Goal: Information Seeking & Learning: Check status

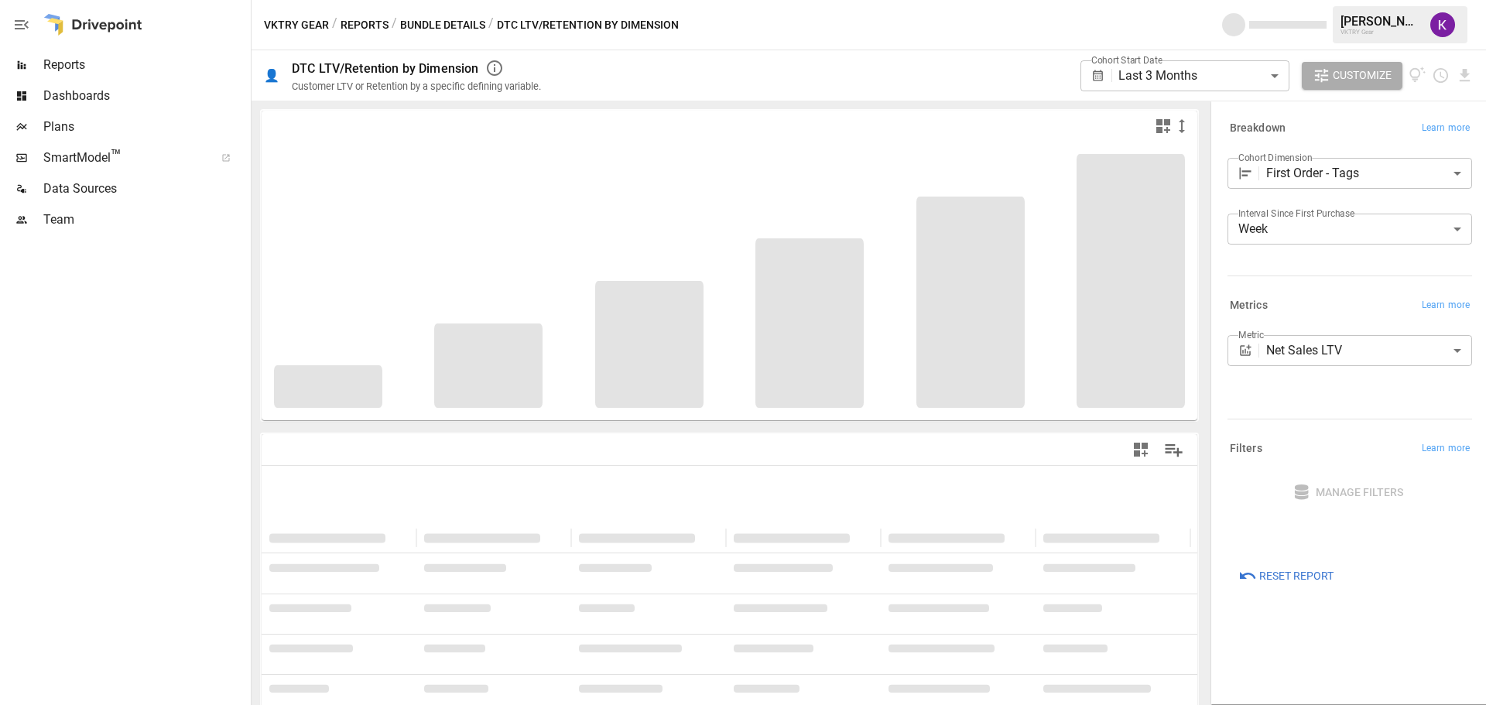
click at [1228, 0] on body "**********" at bounding box center [743, 0] width 1486 height 0
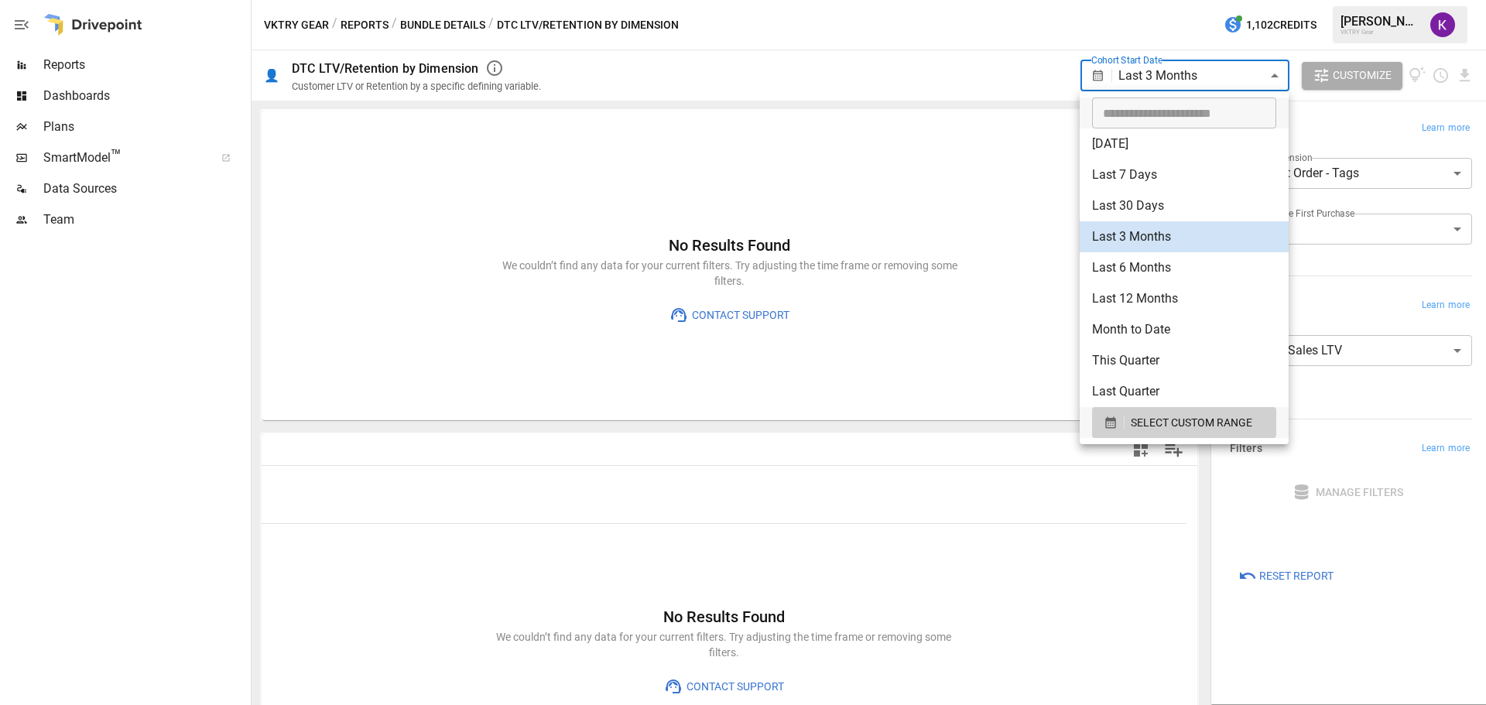
type input "**********"
click at [1167, 103] on input "**********" at bounding box center [1178, 113] width 173 height 31
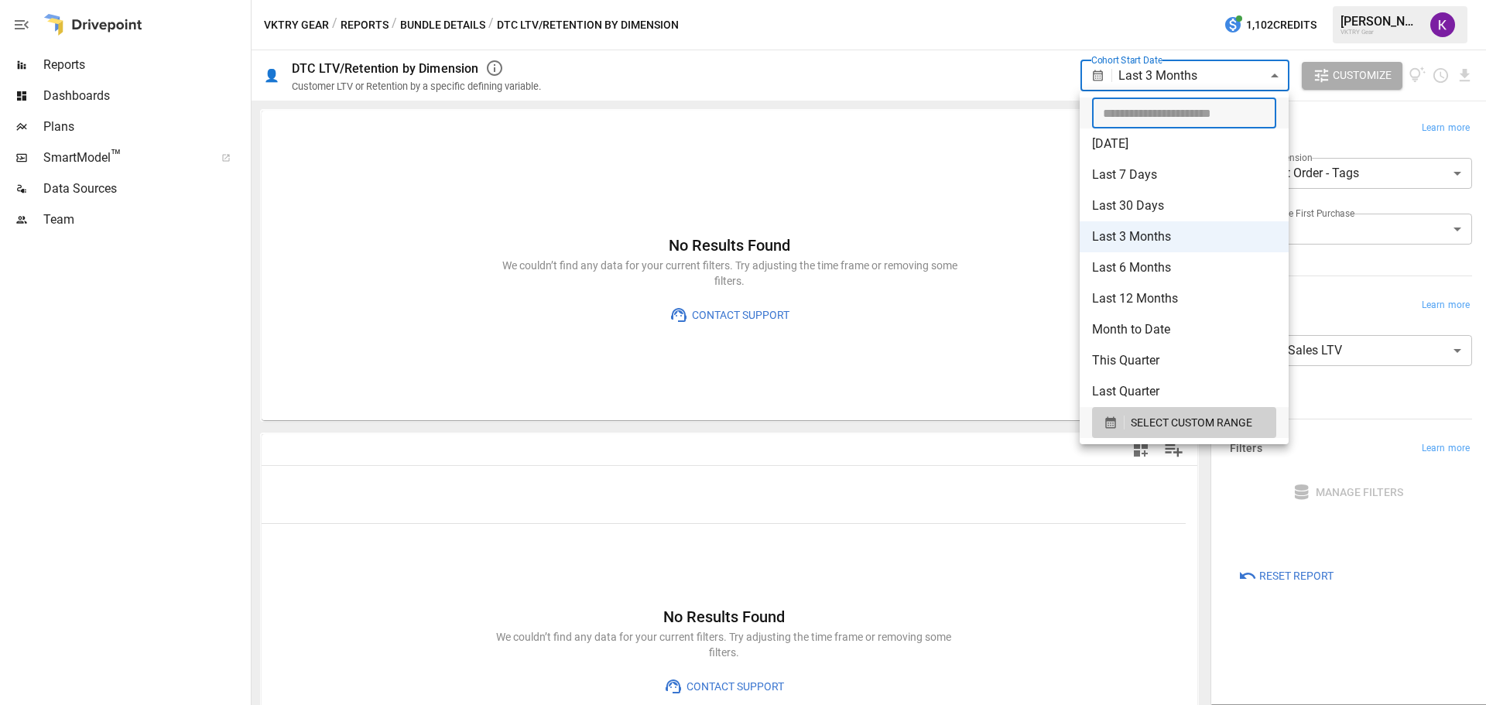
click at [1344, 122] on div at bounding box center [743, 352] width 1486 height 705
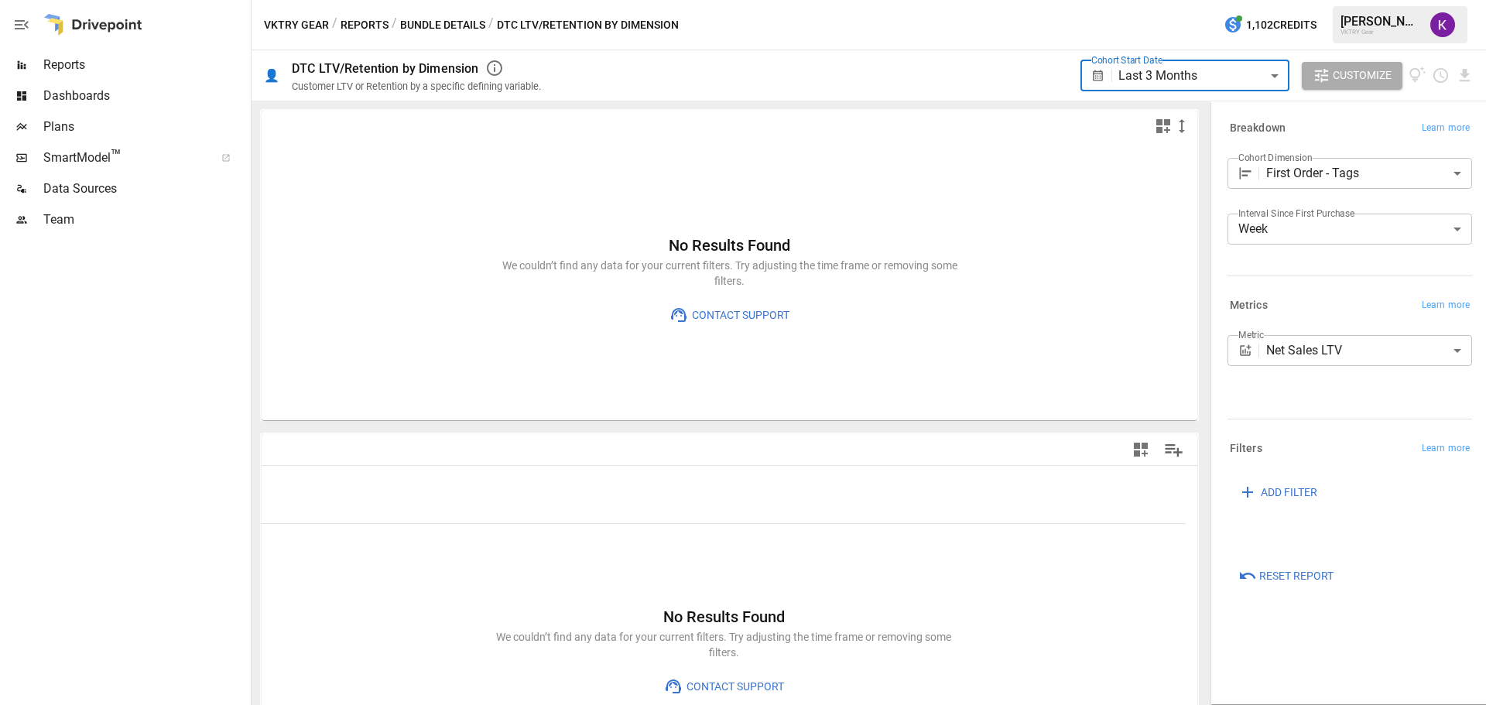
click at [440, 33] on button "Bundle Details" at bounding box center [442, 24] width 85 height 19
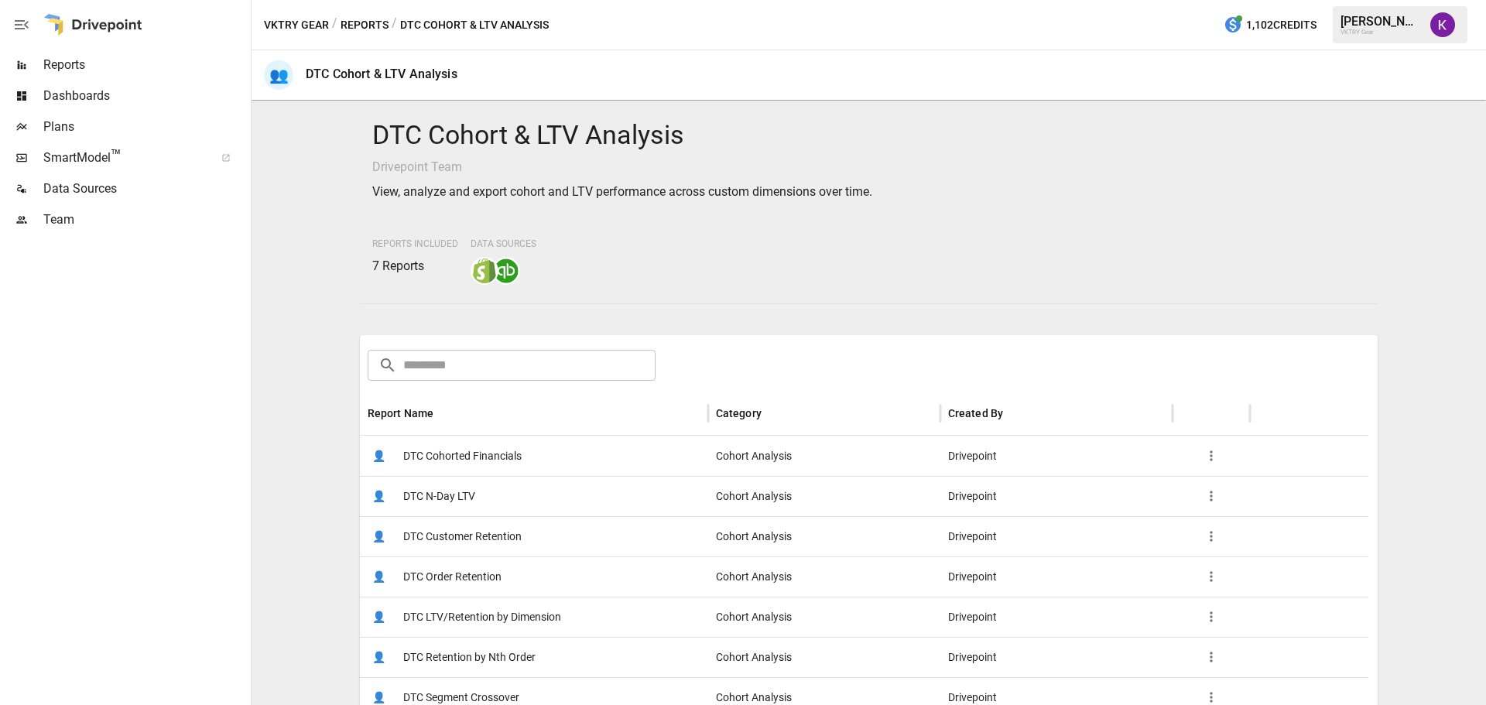
click at [536, 450] on div "👤 DTC Cohorted Financials" at bounding box center [534, 456] width 348 height 40
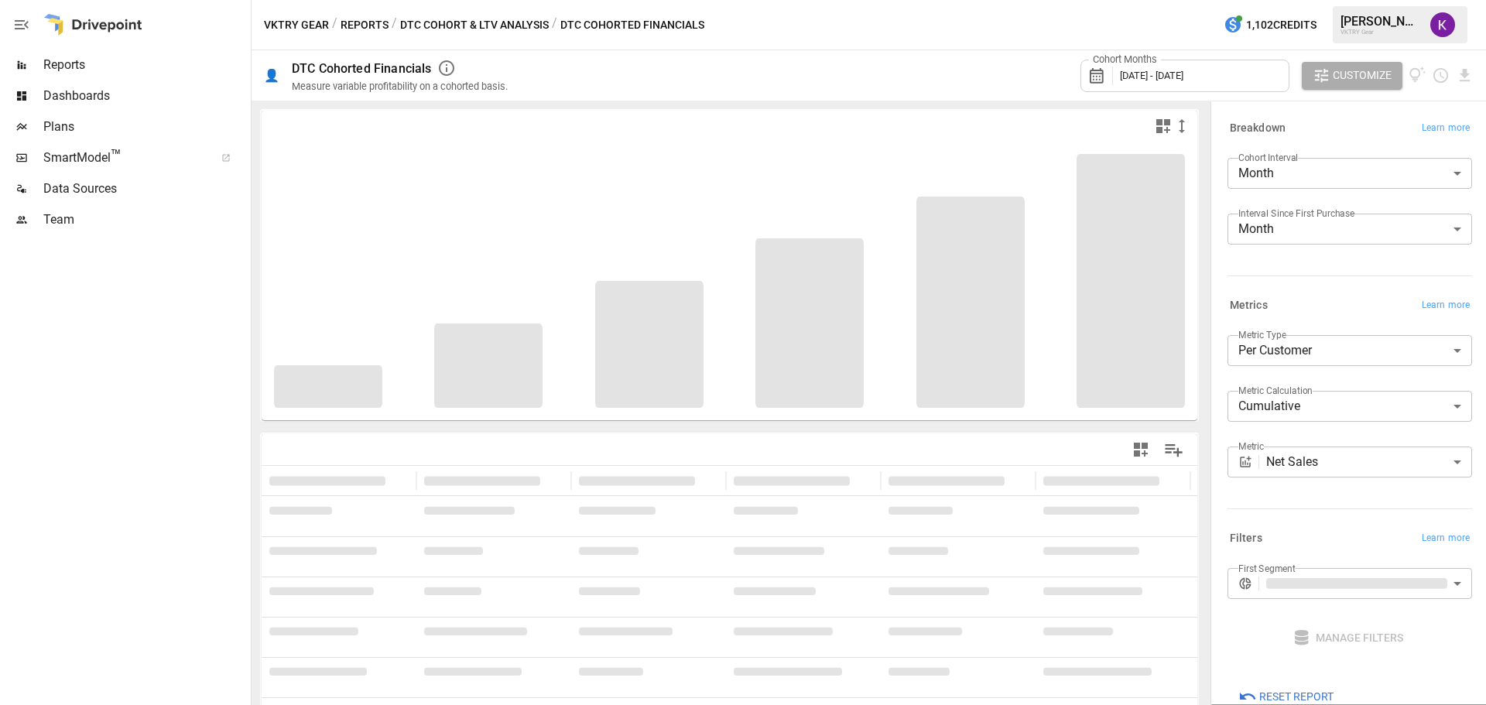
click at [1183, 80] on span "[DATE] - [DATE]" at bounding box center [1151, 76] width 63 height 12
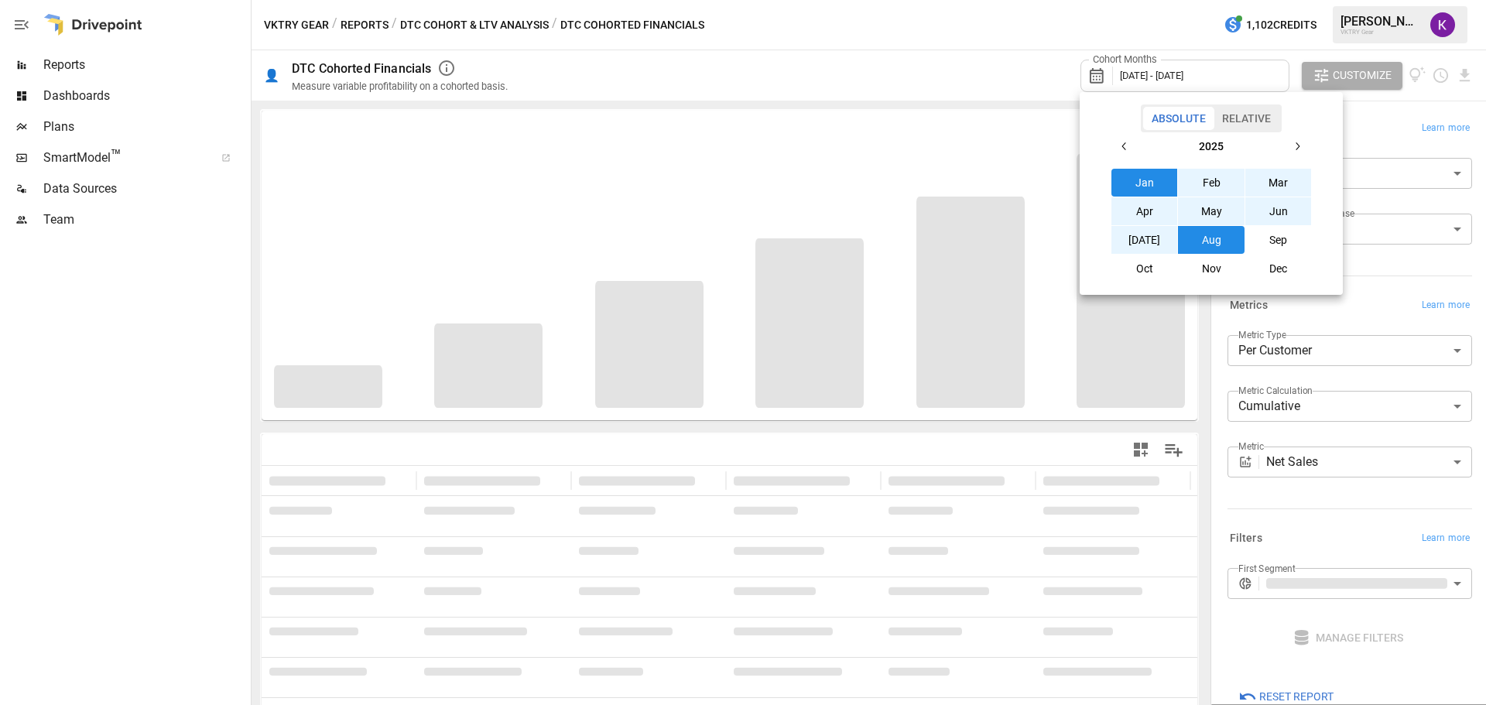
click at [1130, 151] on icon "button" at bounding box center [1124, 146] width 12 height 12
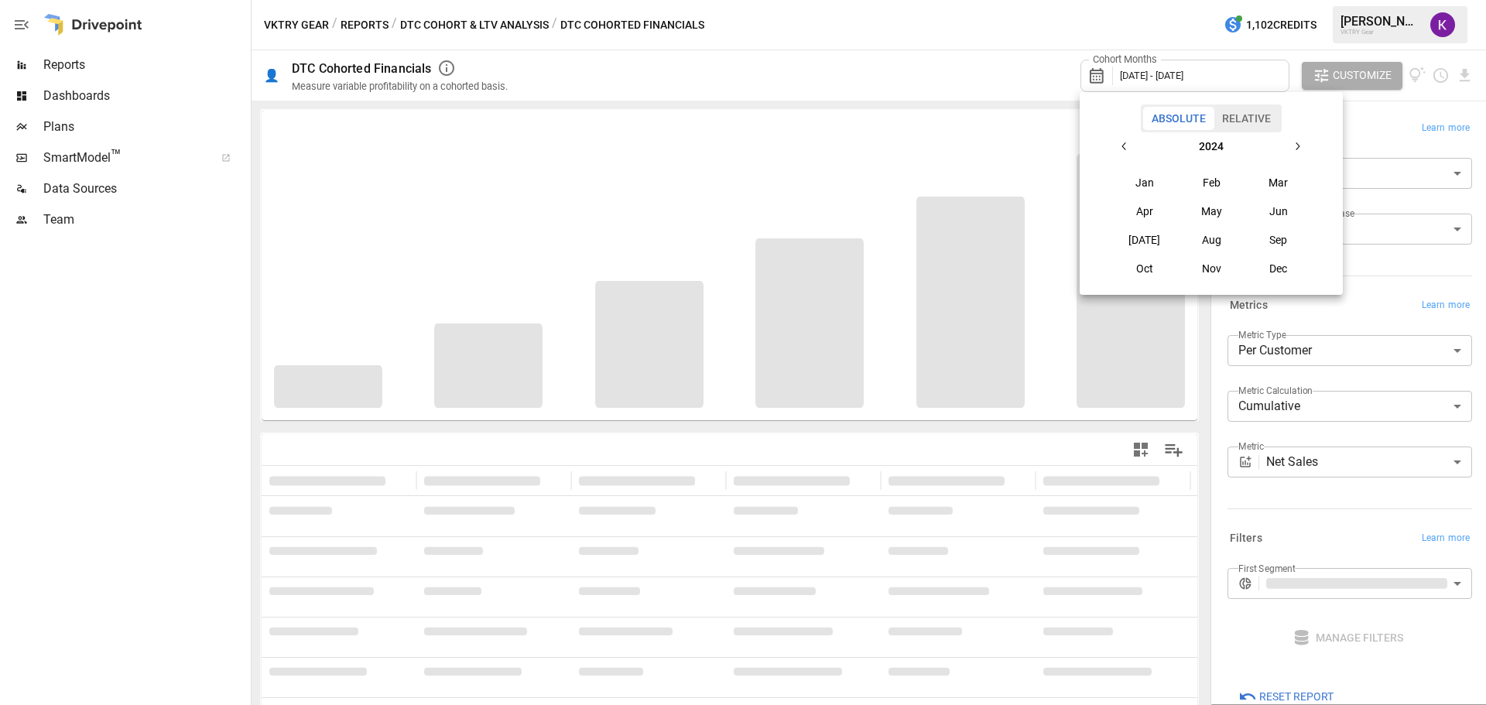
click at [1145, 176] on button "Jan" at bounding box center [1144, 183] width 67 height 28
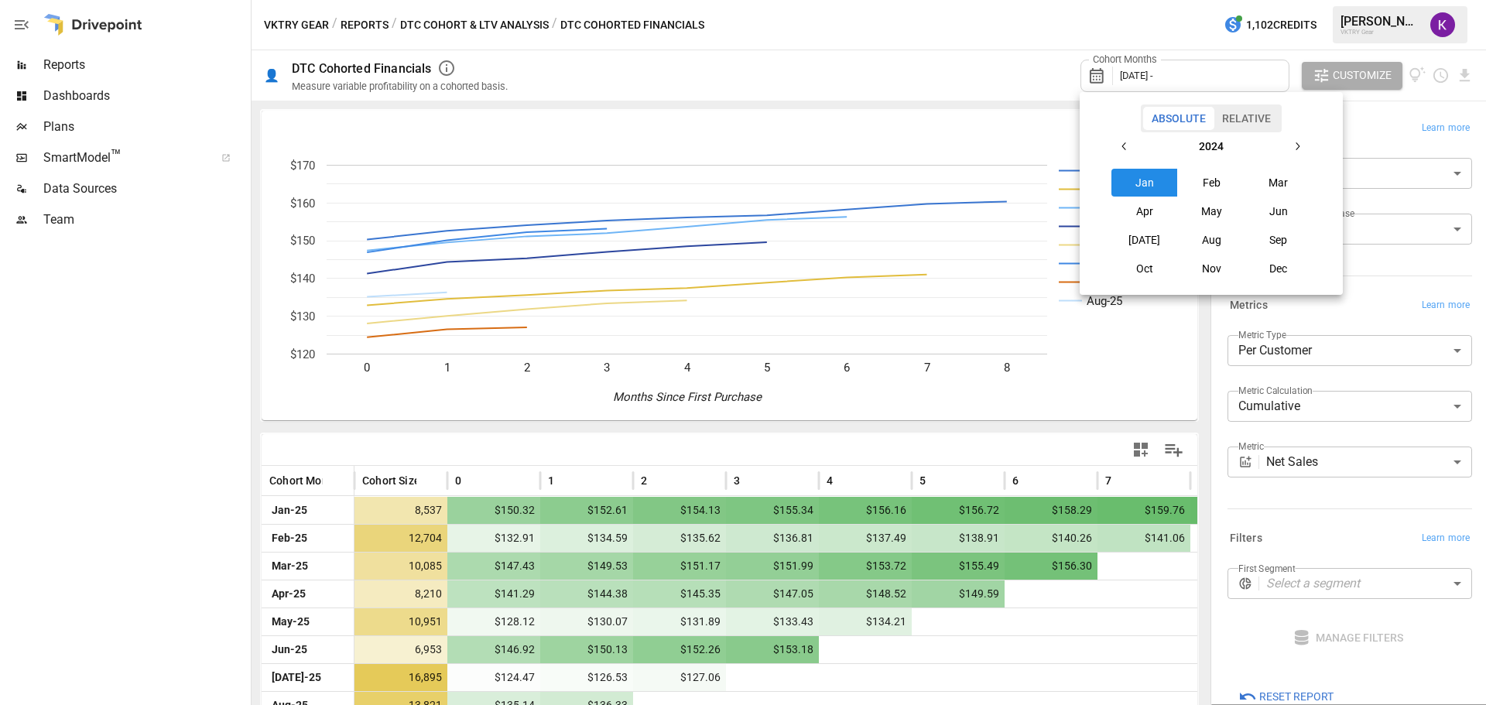
click at [1301, 146] on icon "button" at bounding box center [1297, 146] width 12 height 12
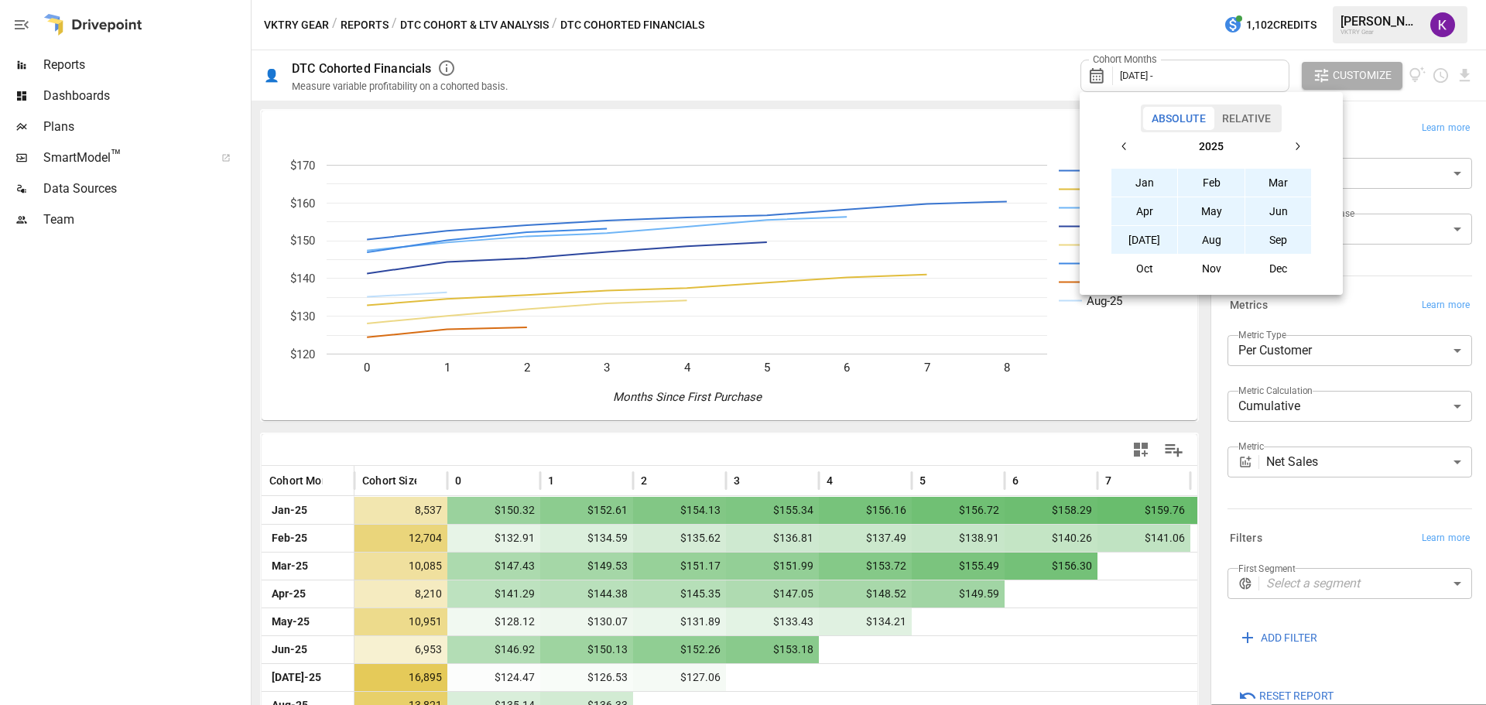
click at [1270, 232] on button "Sep" at bounding box center [1278, 240] width 67 height 28
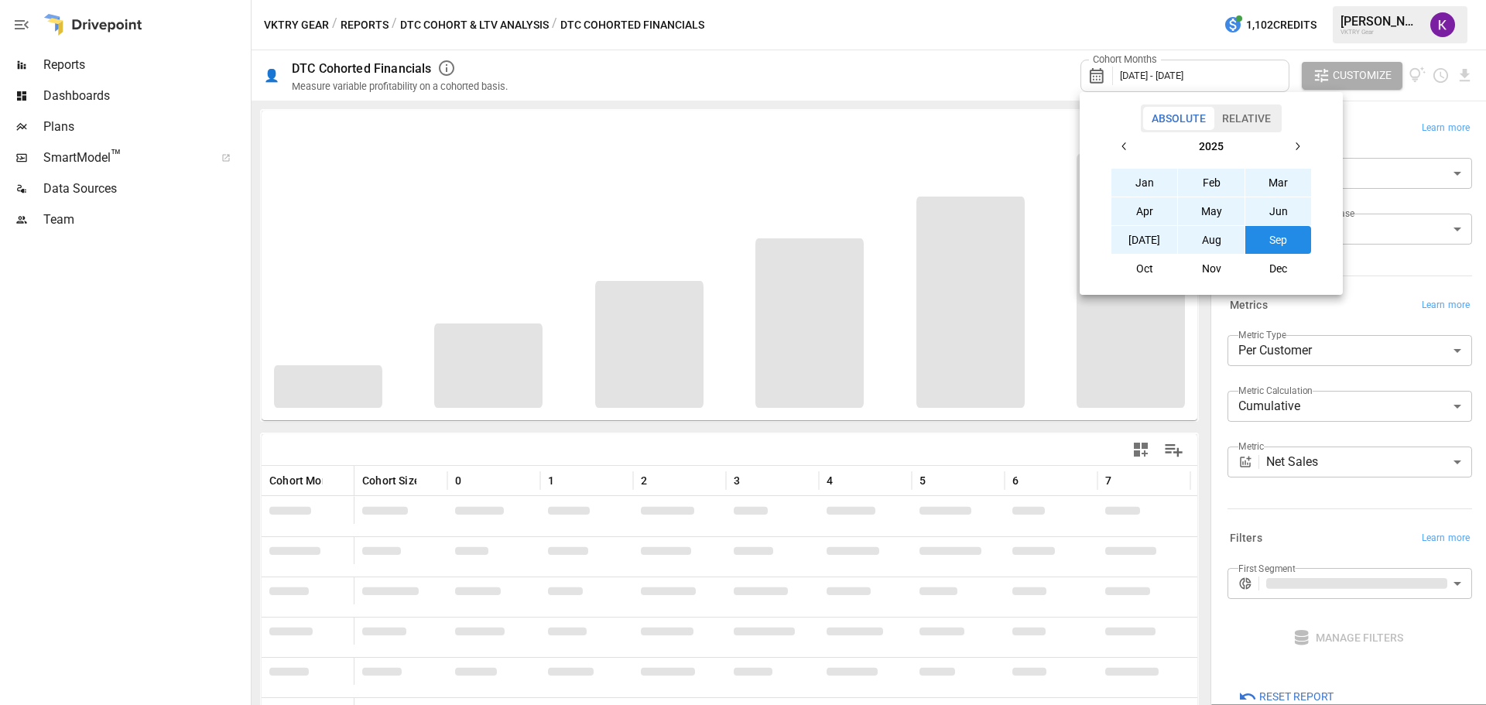
click at [989, 93] on div at bounding box center [743, 352] width 1486 height 705
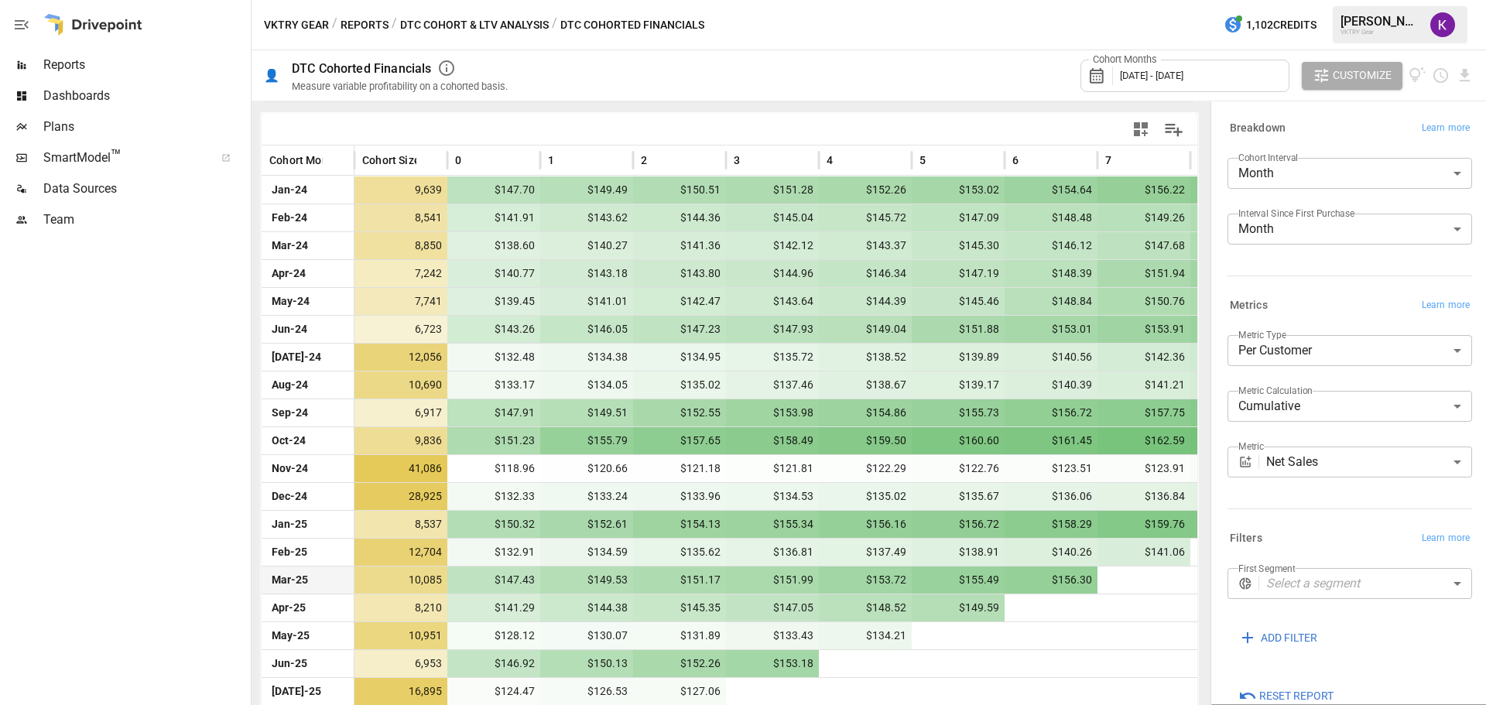
scroll to position [398, 0]
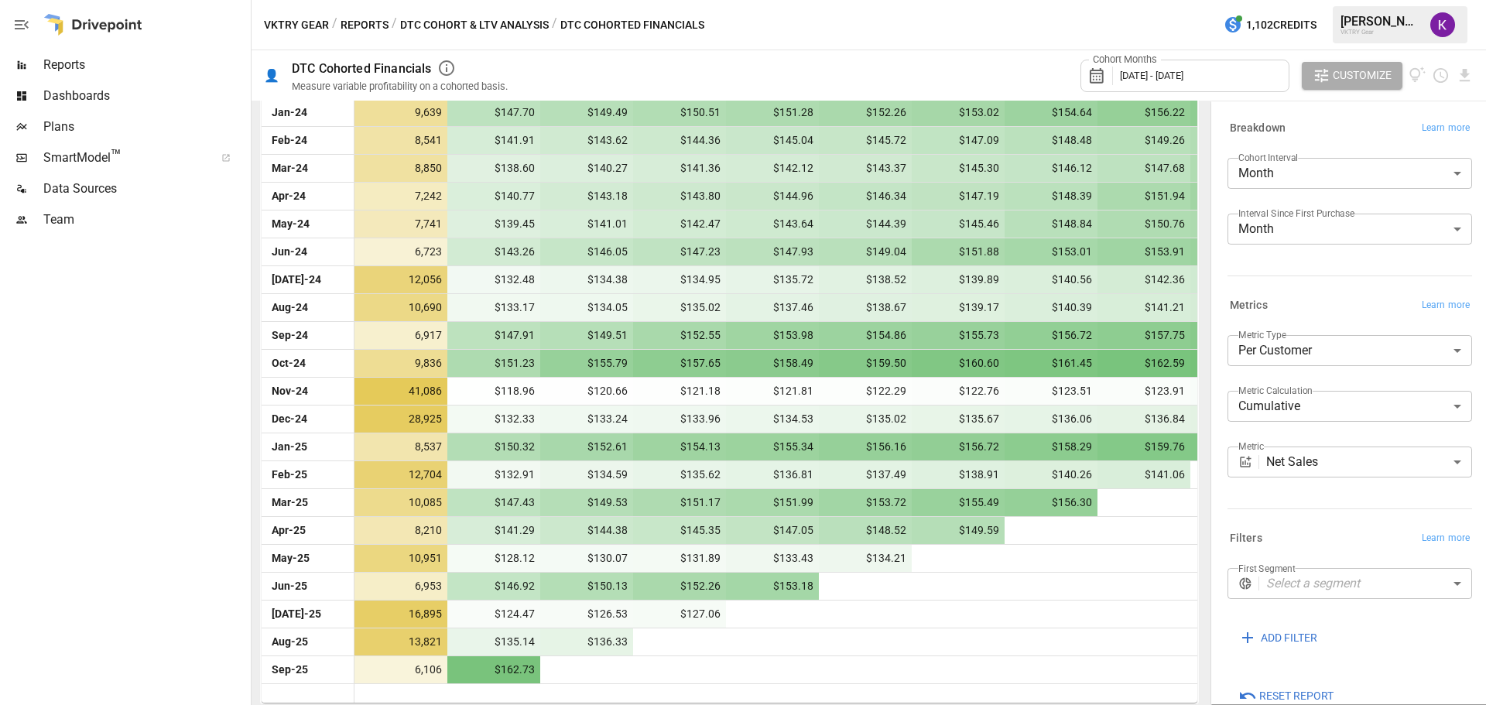
click at [284, 24] on button "VKTRY Gear" at bounding box center [296, 24] width 65 height 19
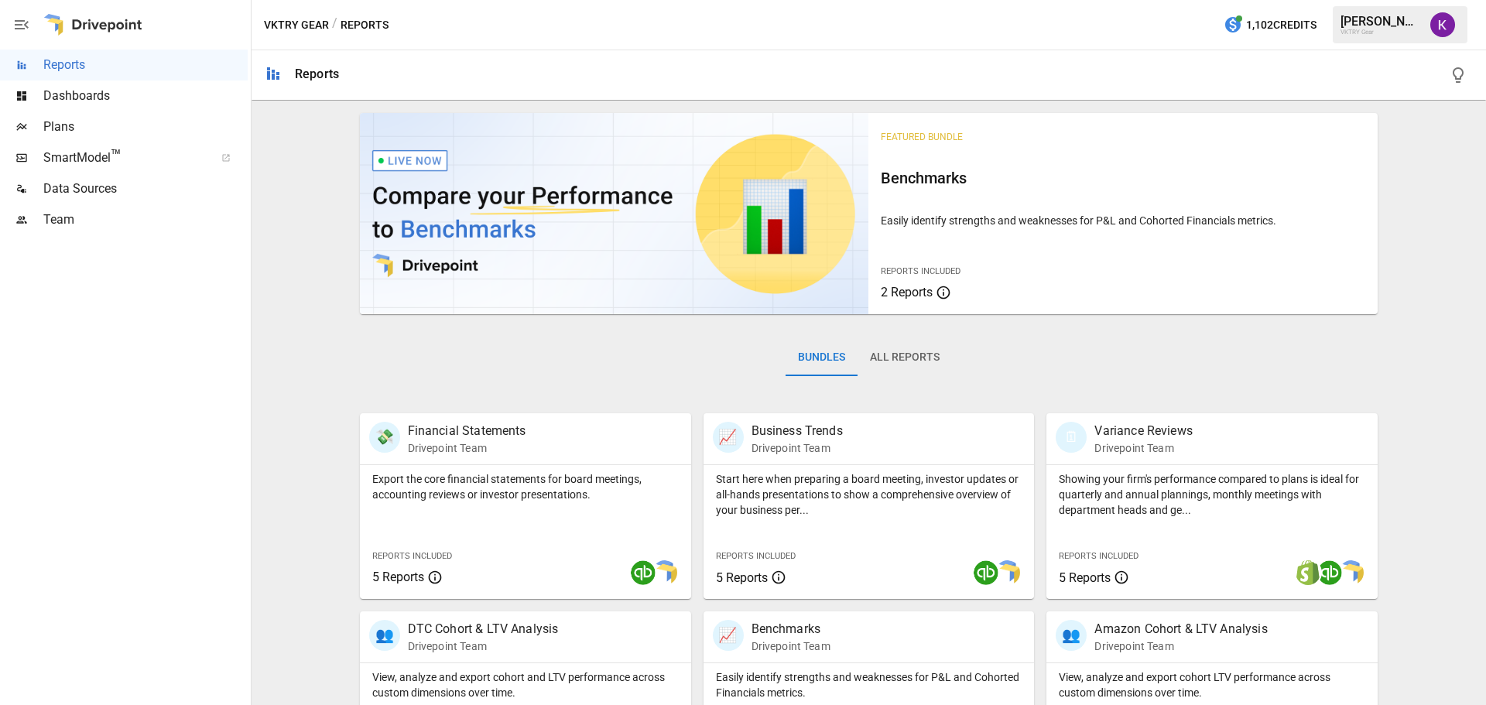
click at [359, 24] on div "/ Reports" at bounding box center [360, 24] width 57 height 19
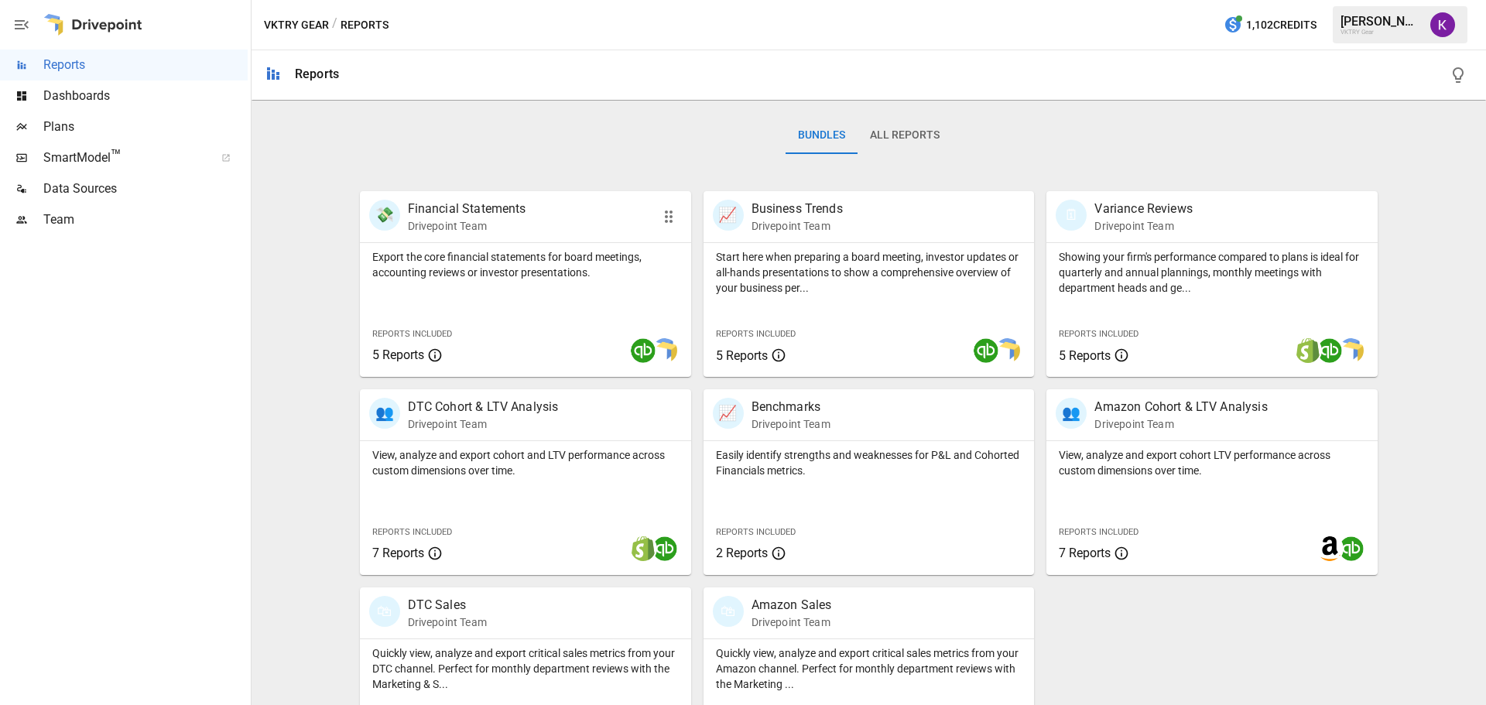
scroll to position [232, 0]
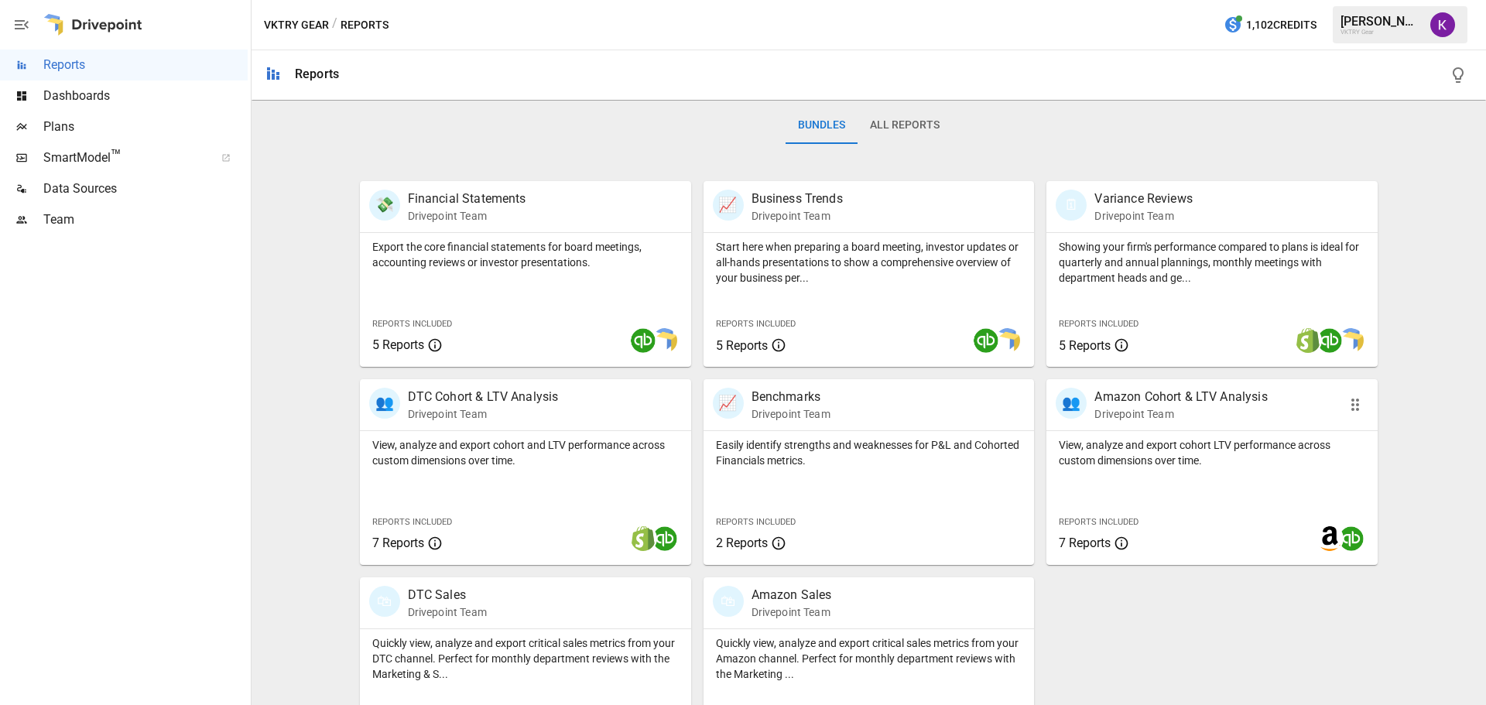
click at [1270, 457] on p "View, analyze and export cohort LTV performance across custom dimensions over t…" at bounding box center [1212, 452] width 307 height 31
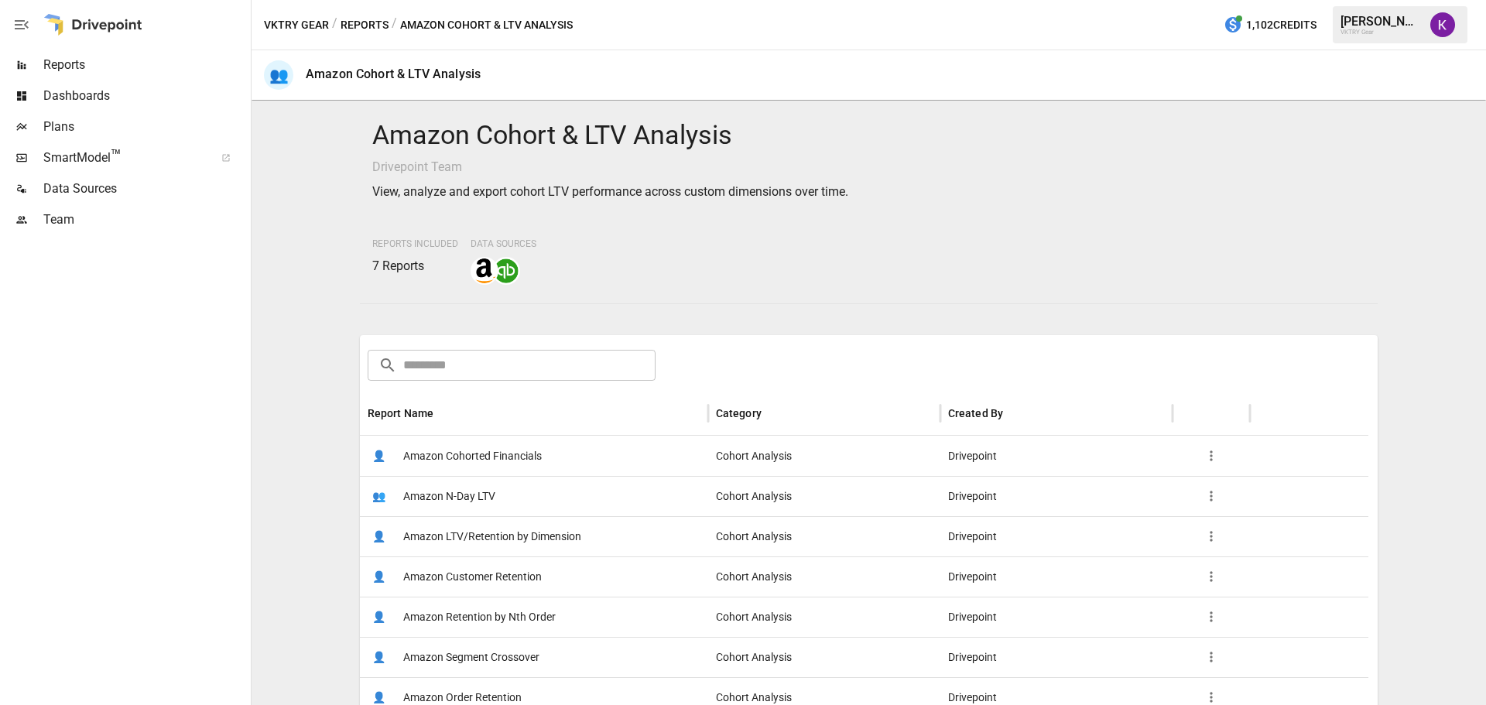
click at [668, 453] on div "👤 Amazon Cohorted Financials" at bounding box center [534, 456] width 348 height 40
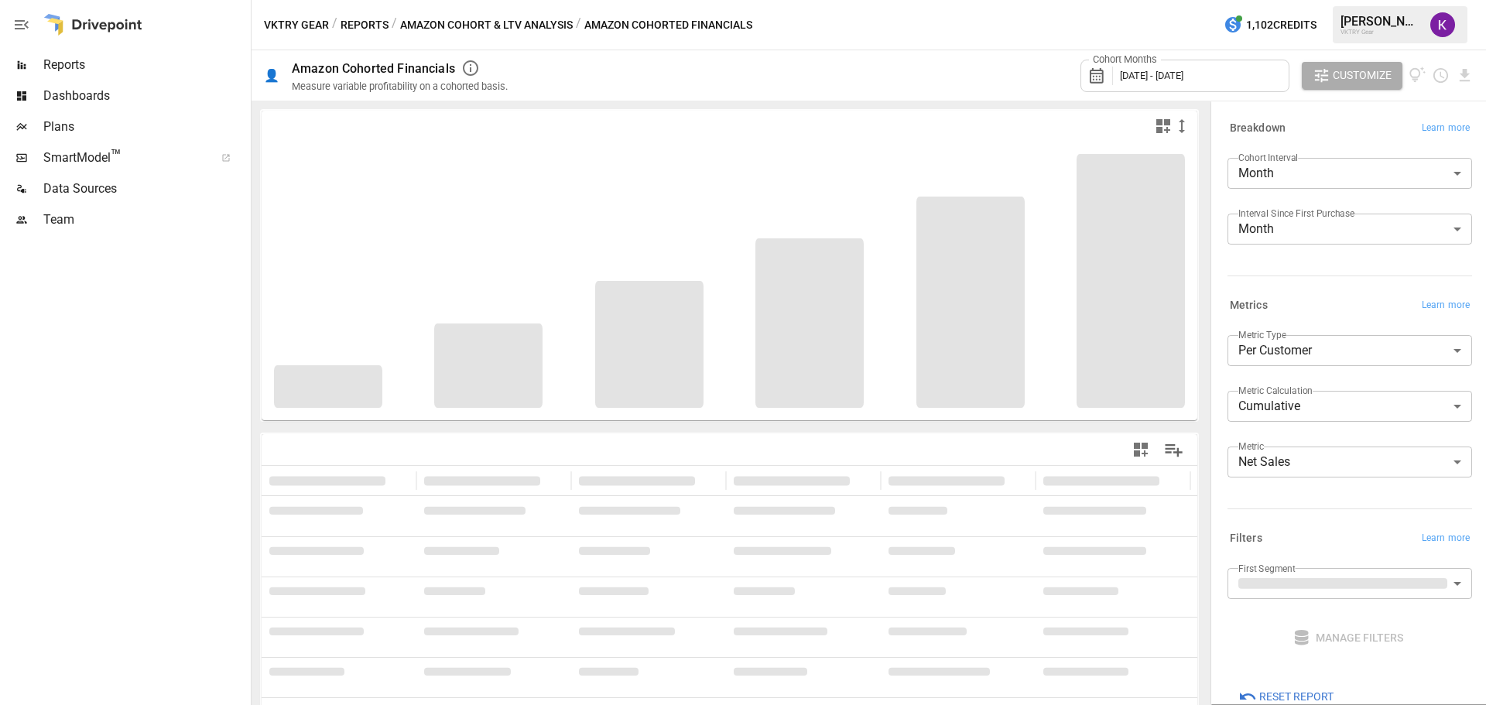
click at [1183, 77] on span "[DATE] - [DATE]" at bounding box center [1151, 76] width 63 height 12
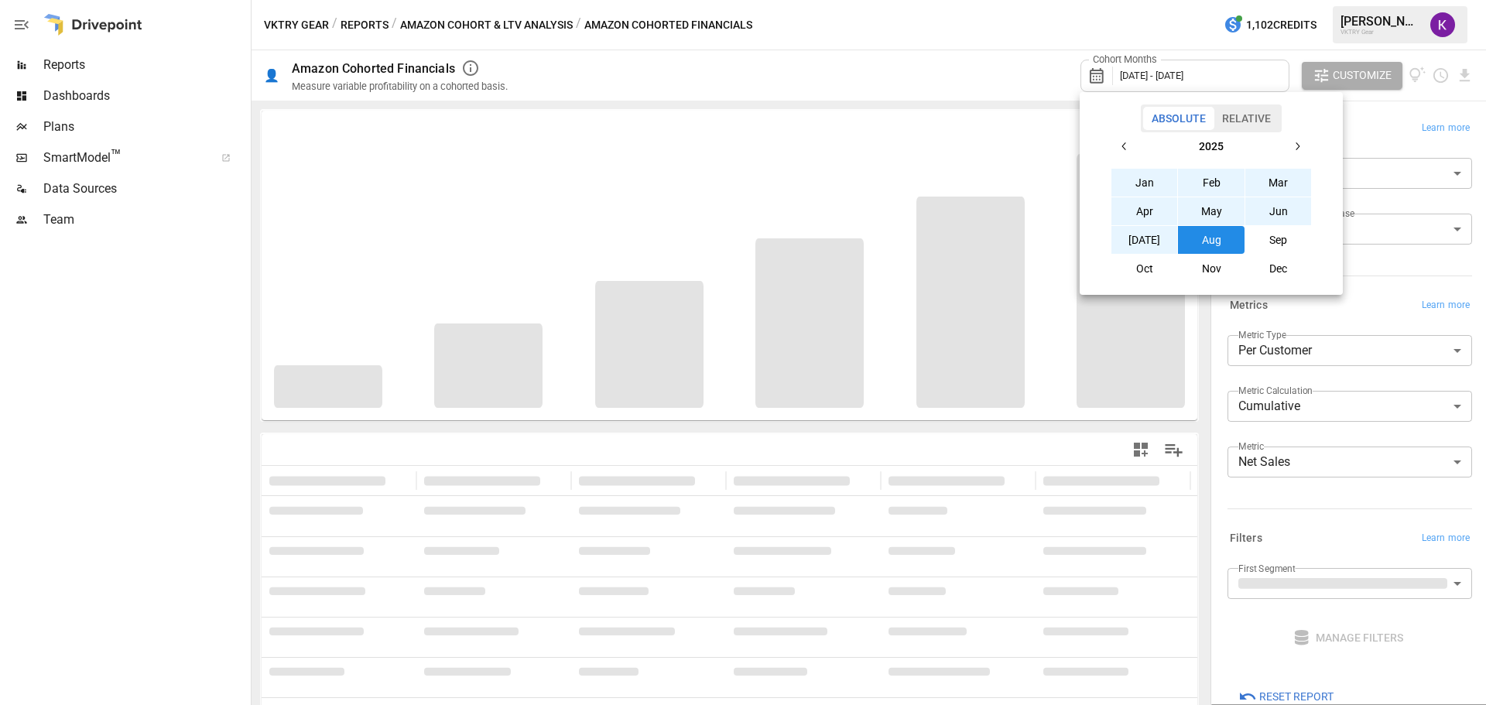
click at [1289, 245] on button "Sep" at bounding box center [1278, 240] width 67 height 28
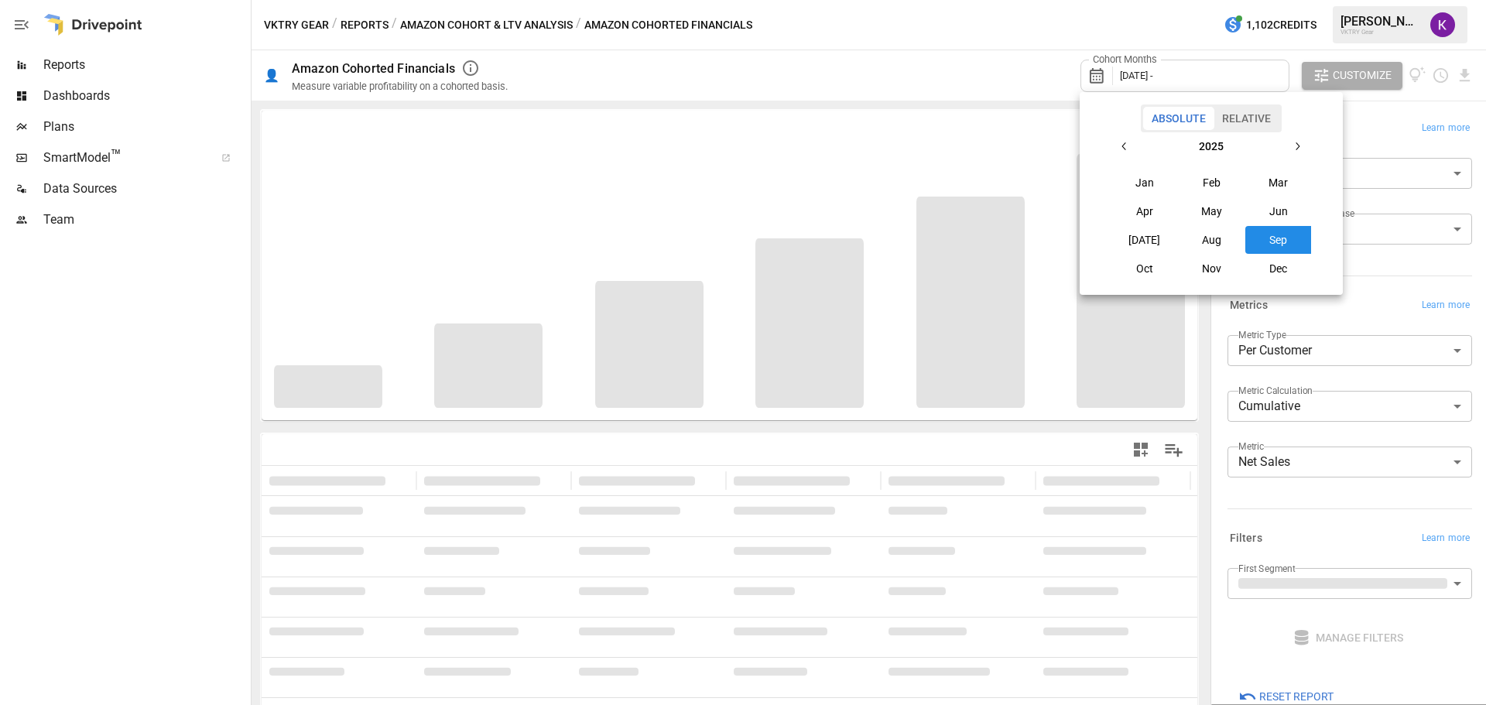
click at [1289, 245] on button "Sep" at bounding box center [1278, 240] width 67 height 28
